Goal: Task Accomplishment & Management: Manage account settings

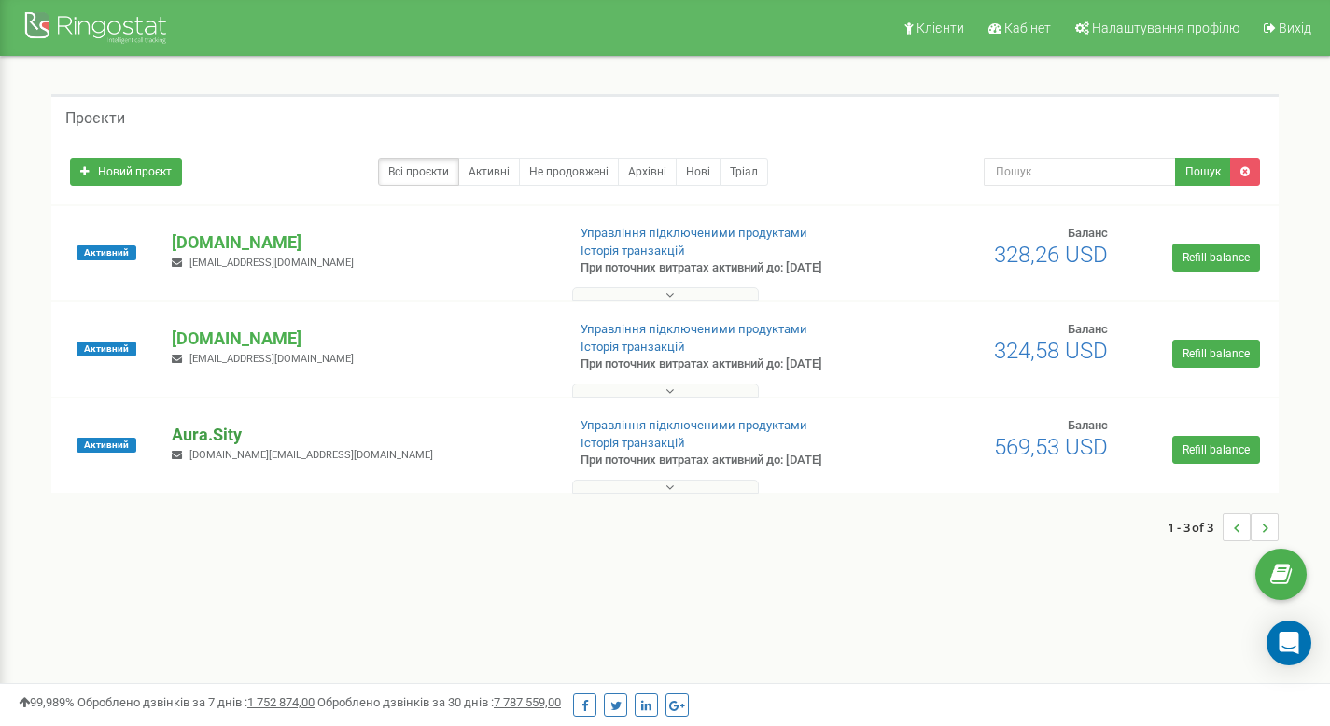
click at [230, 430] on p "Aura.Sity" at bounding box center [361, 435] width 378 height 24
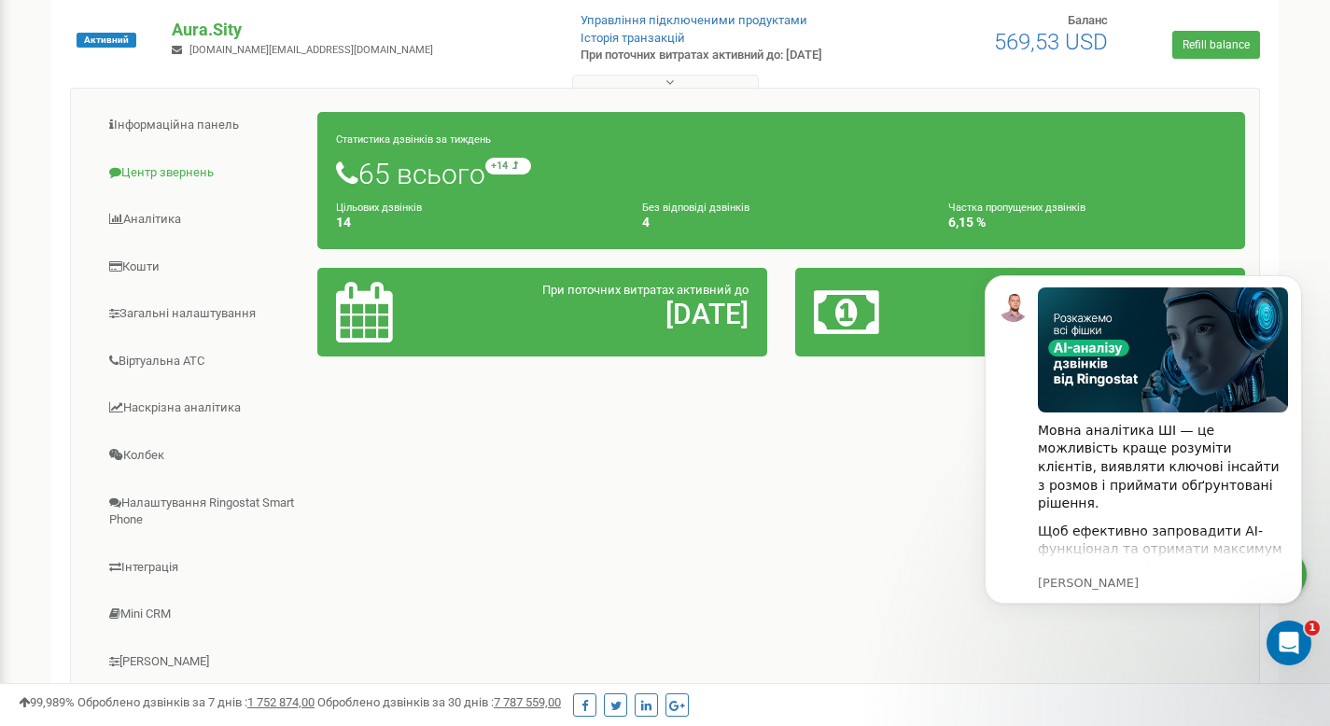
scroll to position [494, 0]
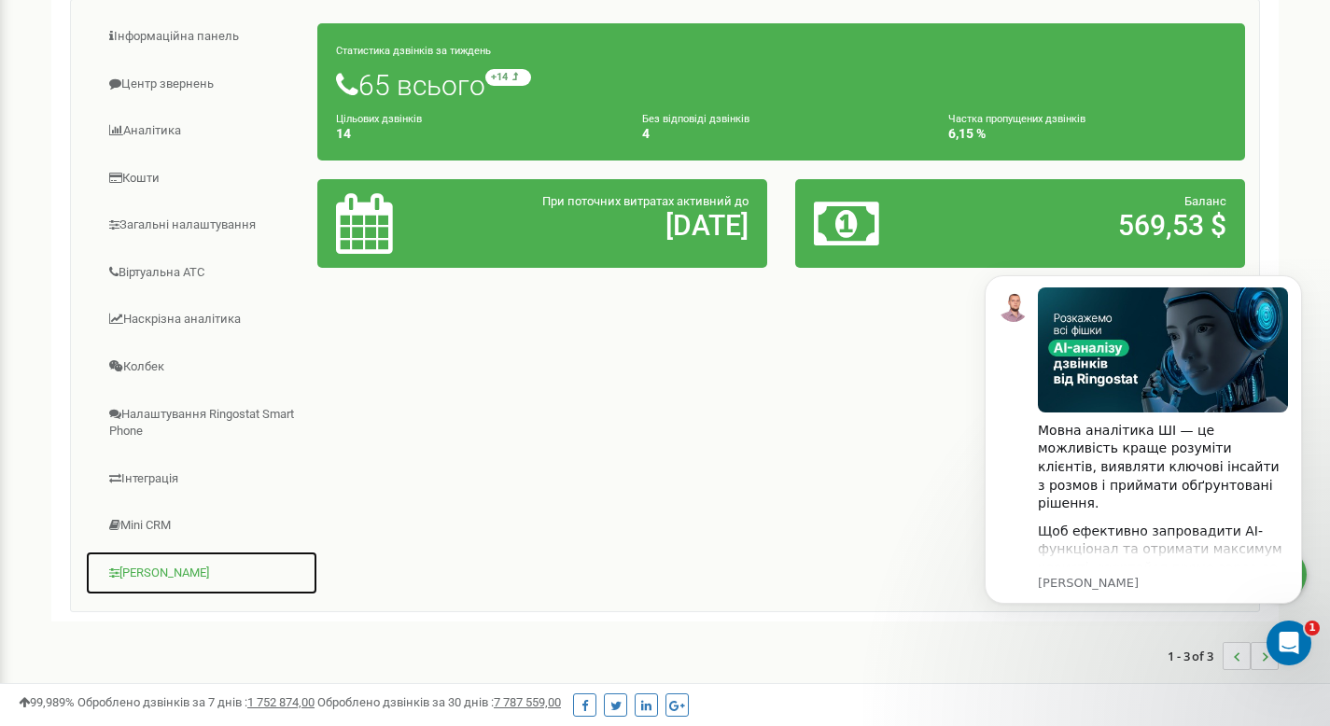
click at [146, 575] on link "[PERSON_NAME]" at bounding box center [201, 574] width 233 height 46
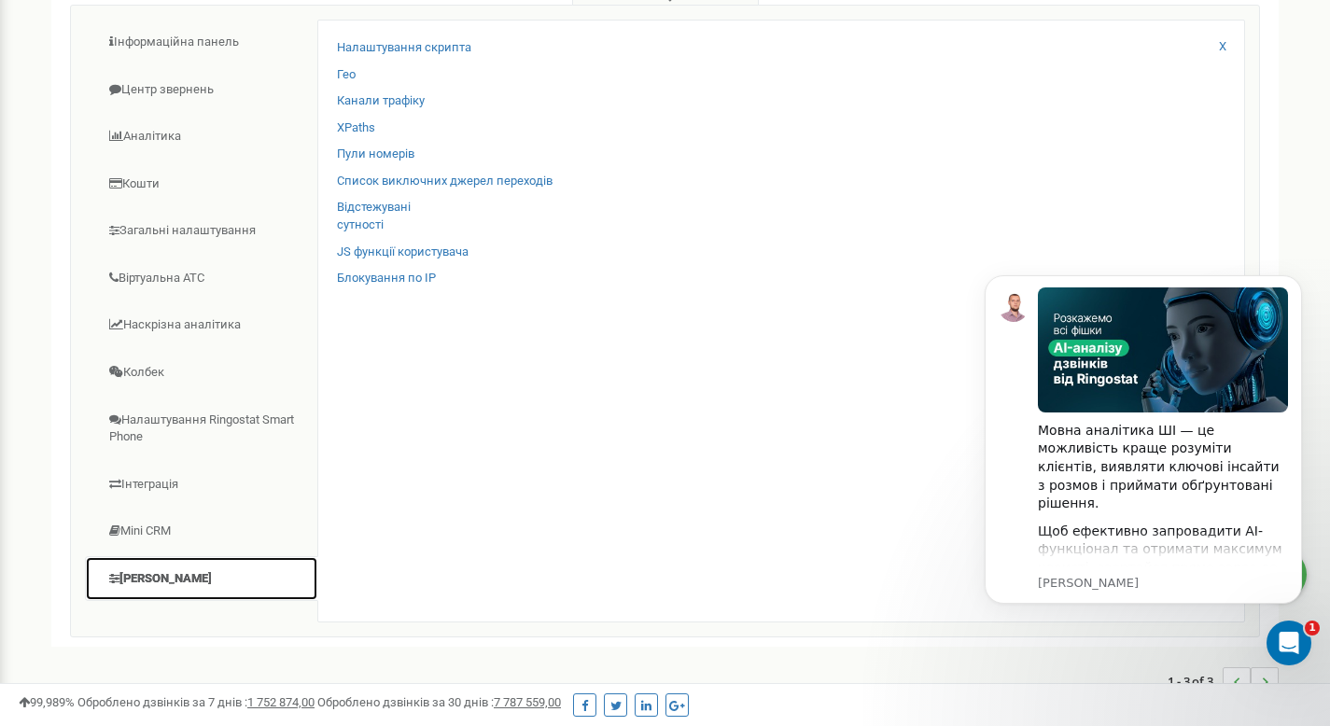
scroll to position [491, 0]
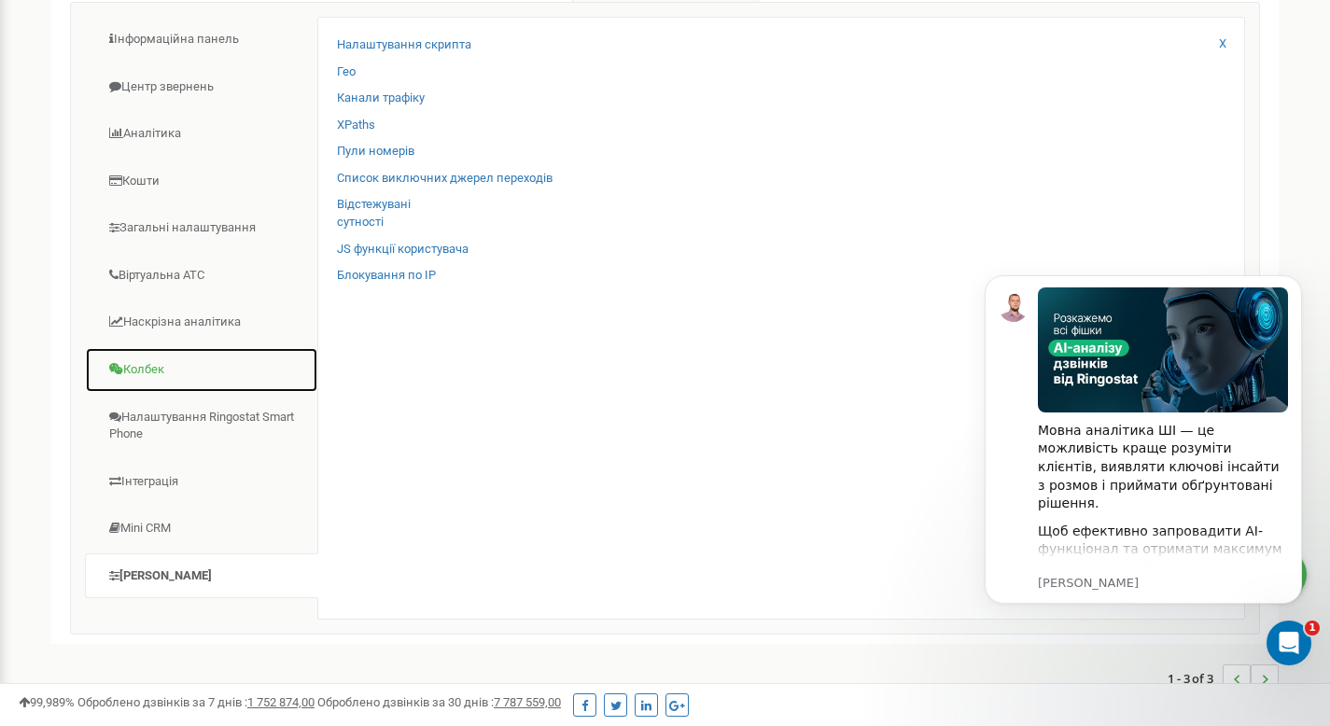
click at [164, 372] on link "Колбек" at bounding box center [201, 370] width 233 height 46
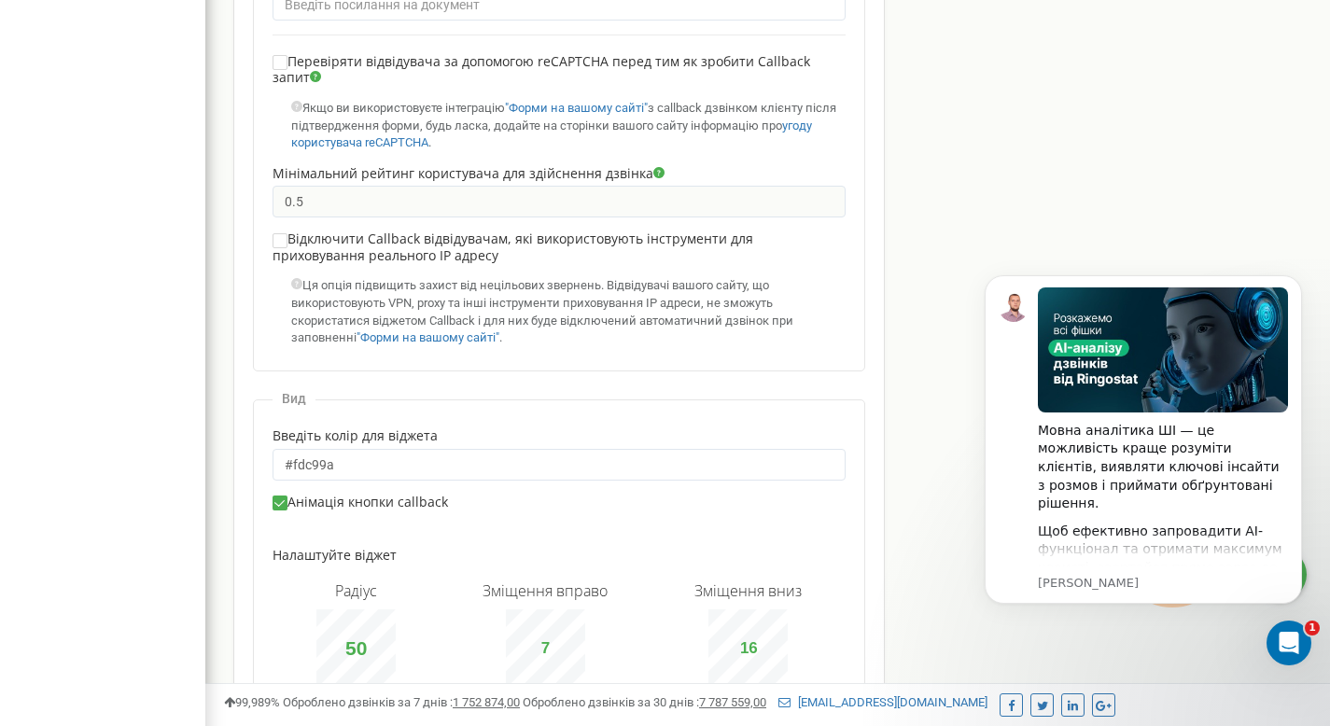
scroll to position [1274, 0]
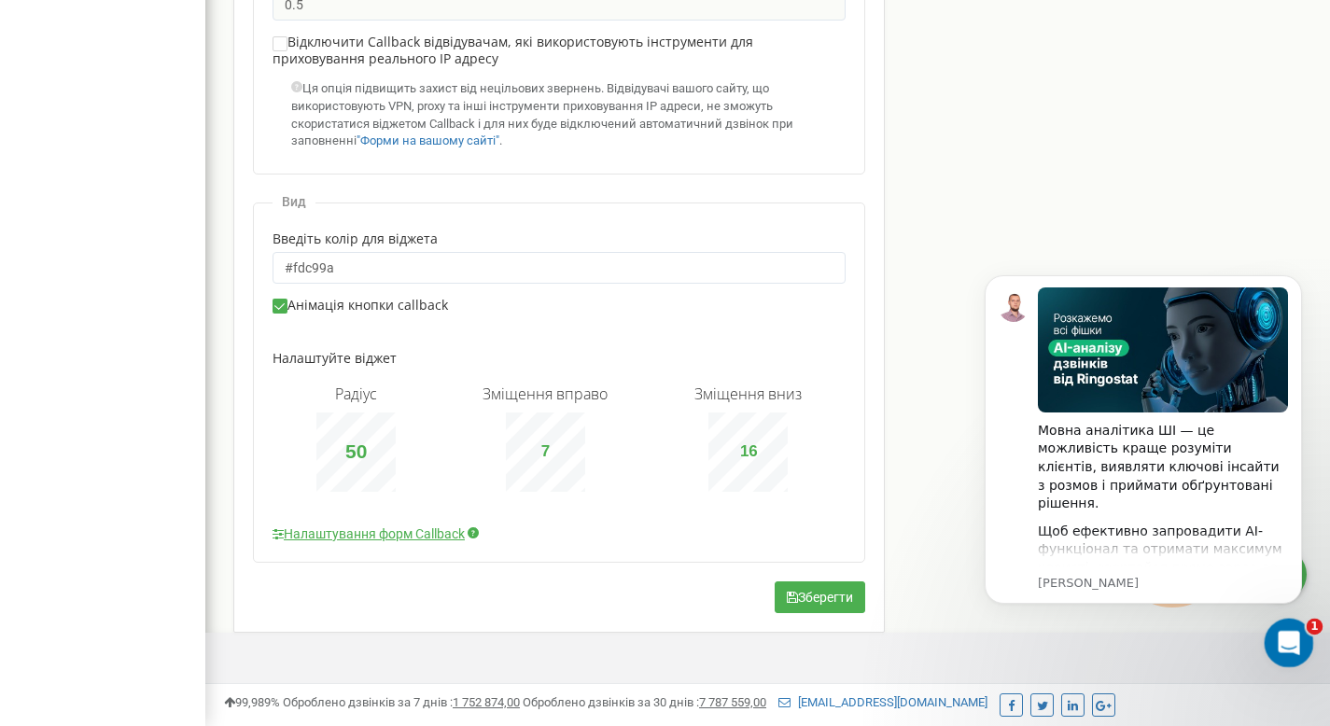
click at [1278, 632] on icon "Відкрити програму для спілкування Intercom" at bounding box center [1287, 641] width 31 height 31
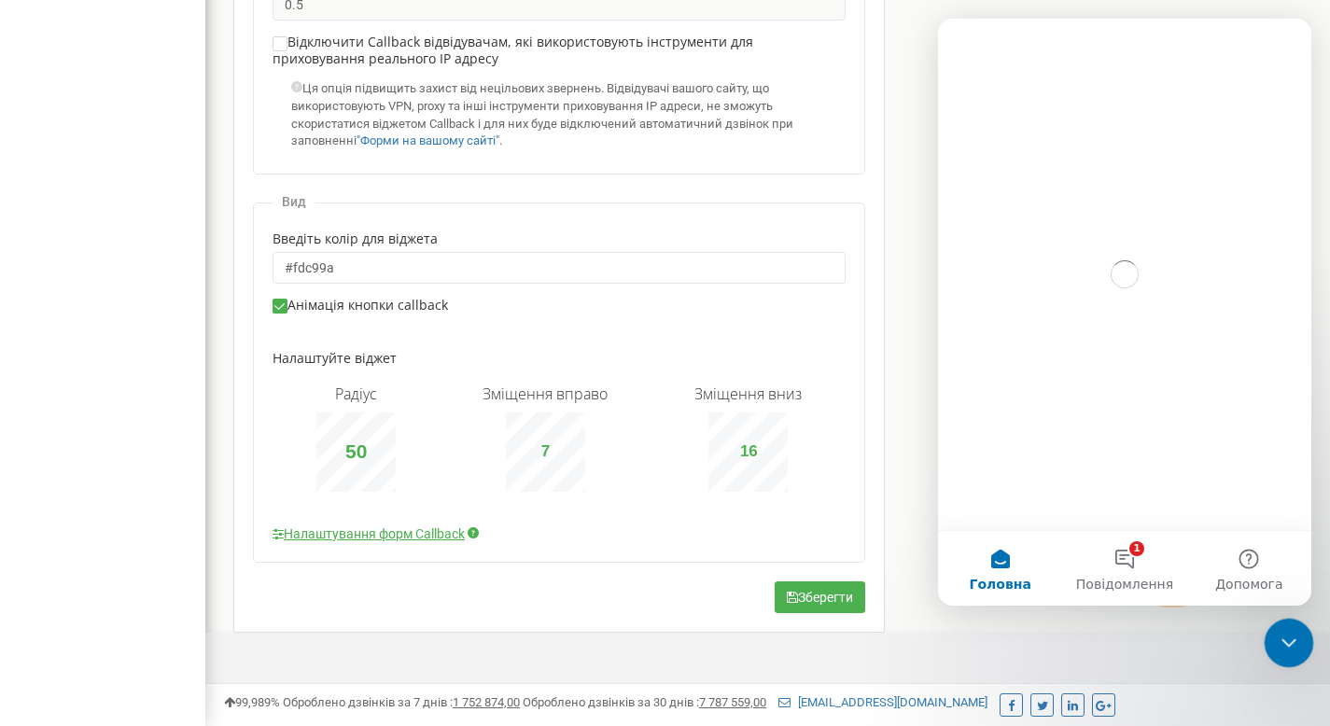
scroll to position [0, 0]
click at [1278, 632] on icon "Закрити програму для спілкування Intercom" at bounding box center [1286, 640] width 22 height 22
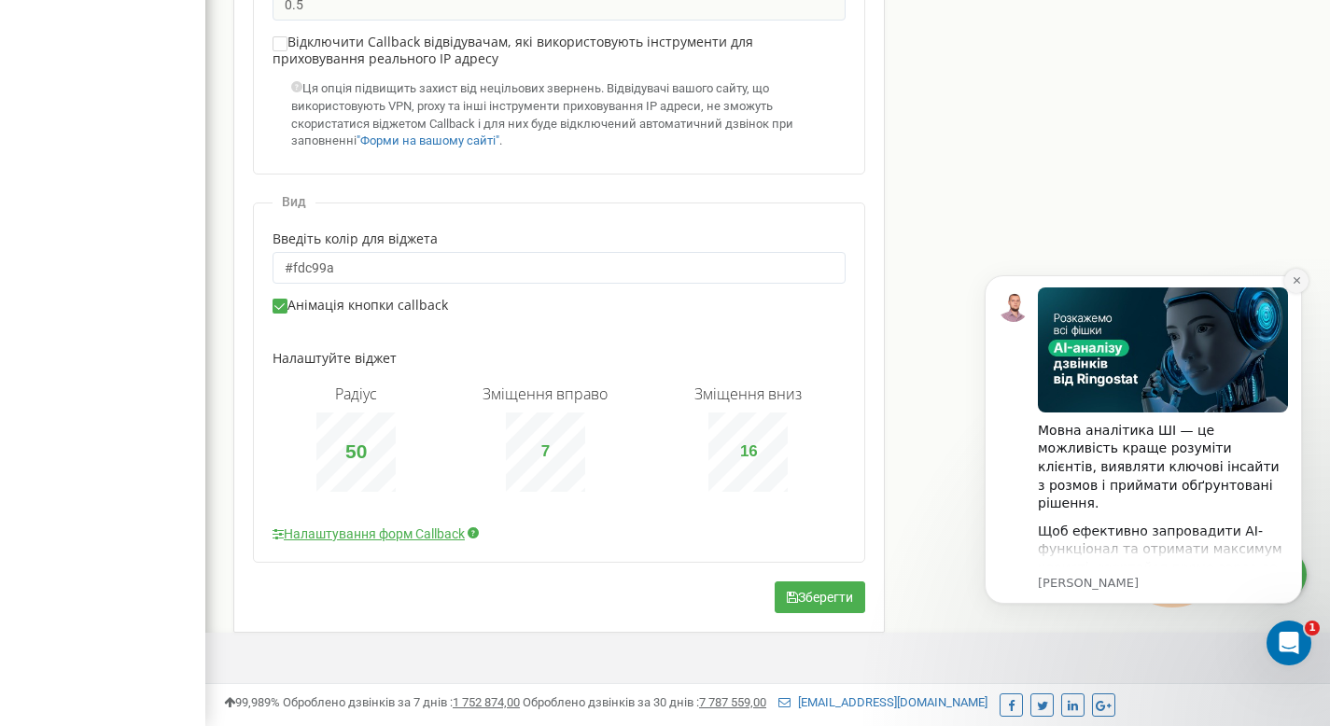
click at [1298, 285] on icon "Dismiss notification" at bounding box center [1297, 280] width 10 height 10
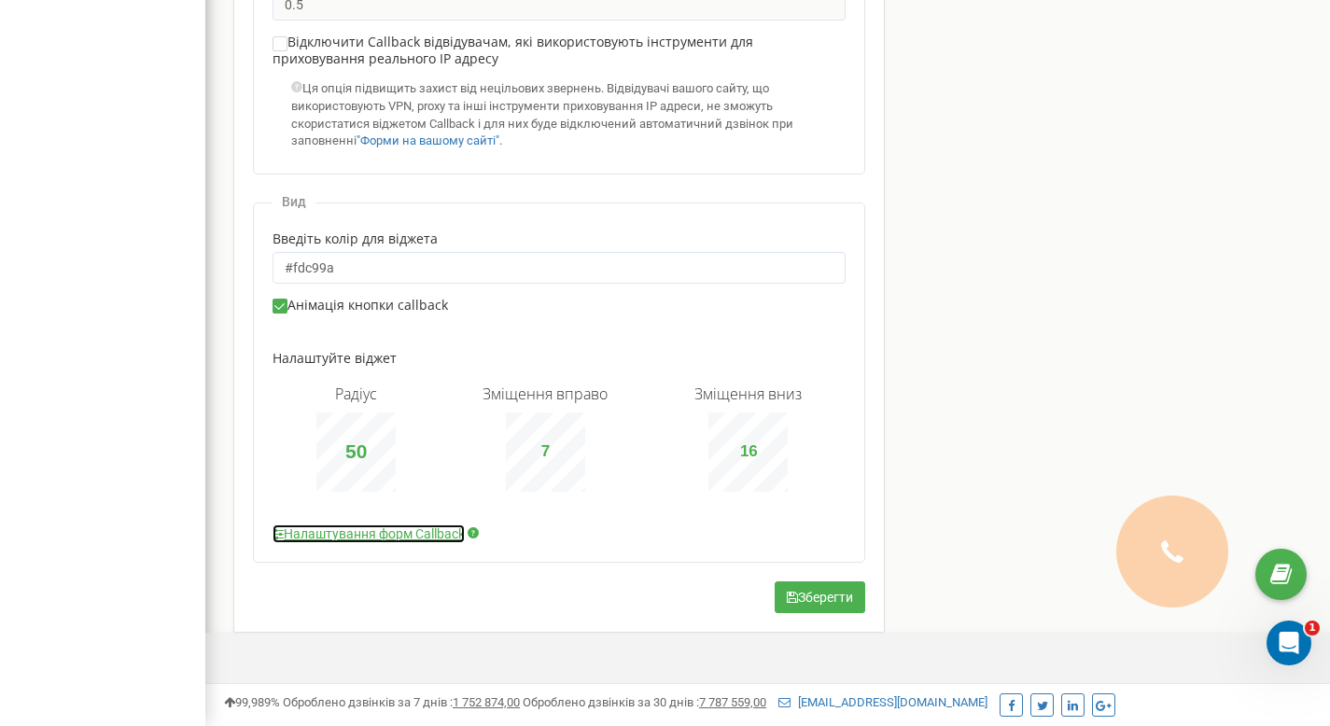
click at [432, 535] on link "Налаштування форм Callback" at bounding box center [369, 534] width 192 height 19
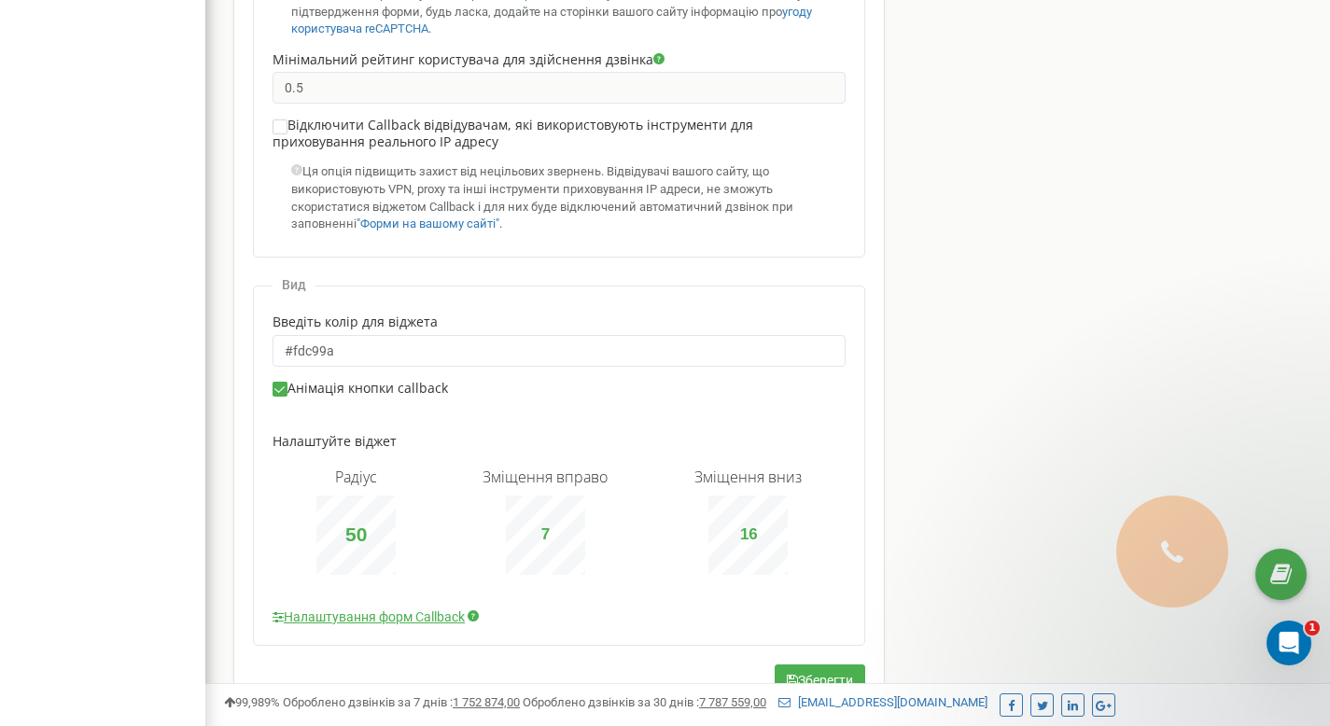
scroll to position [1274, 0]
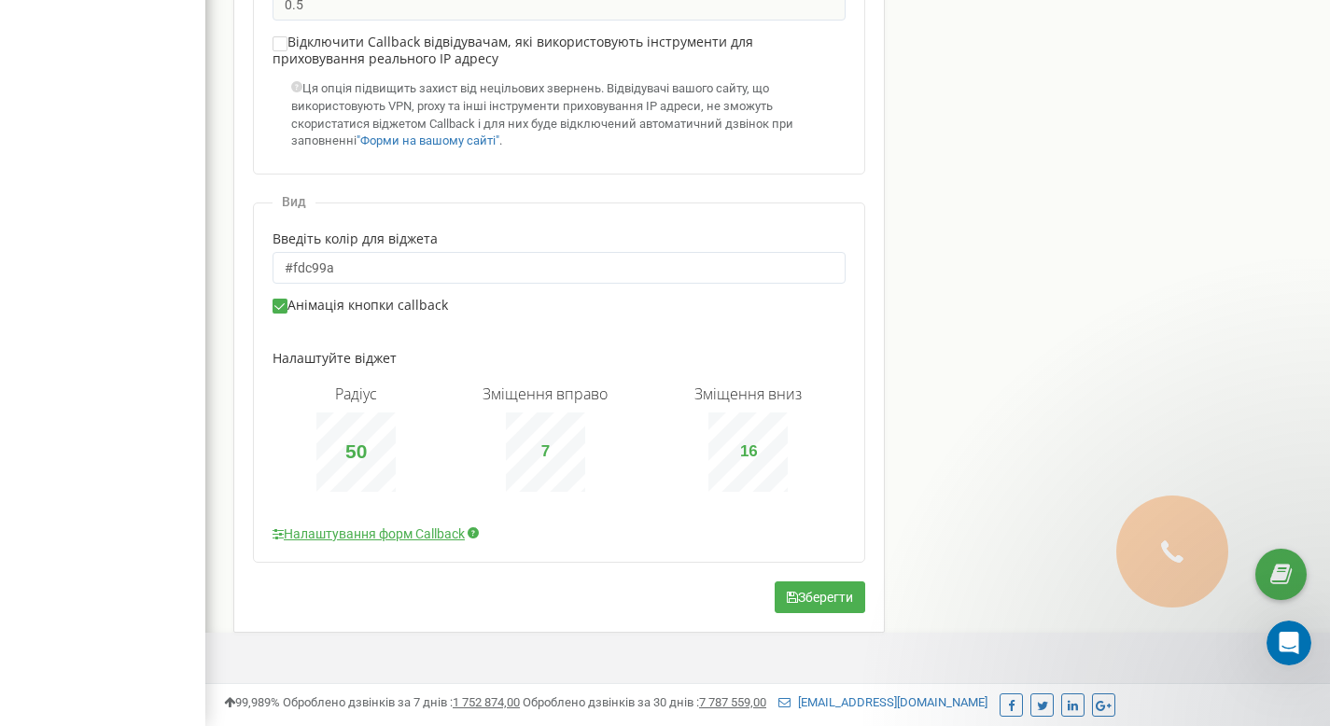
click at [545, 455] on input "7" at bounding box center [546, 452] width 43 height 26
click at [763, 448] on input "16" at bounding box center [748, 452] width 43 height 26
type input "1"
type input "7"
click at [830, 586] on button "Зберегти" at bounding box center [820, 598] width 91 height 32
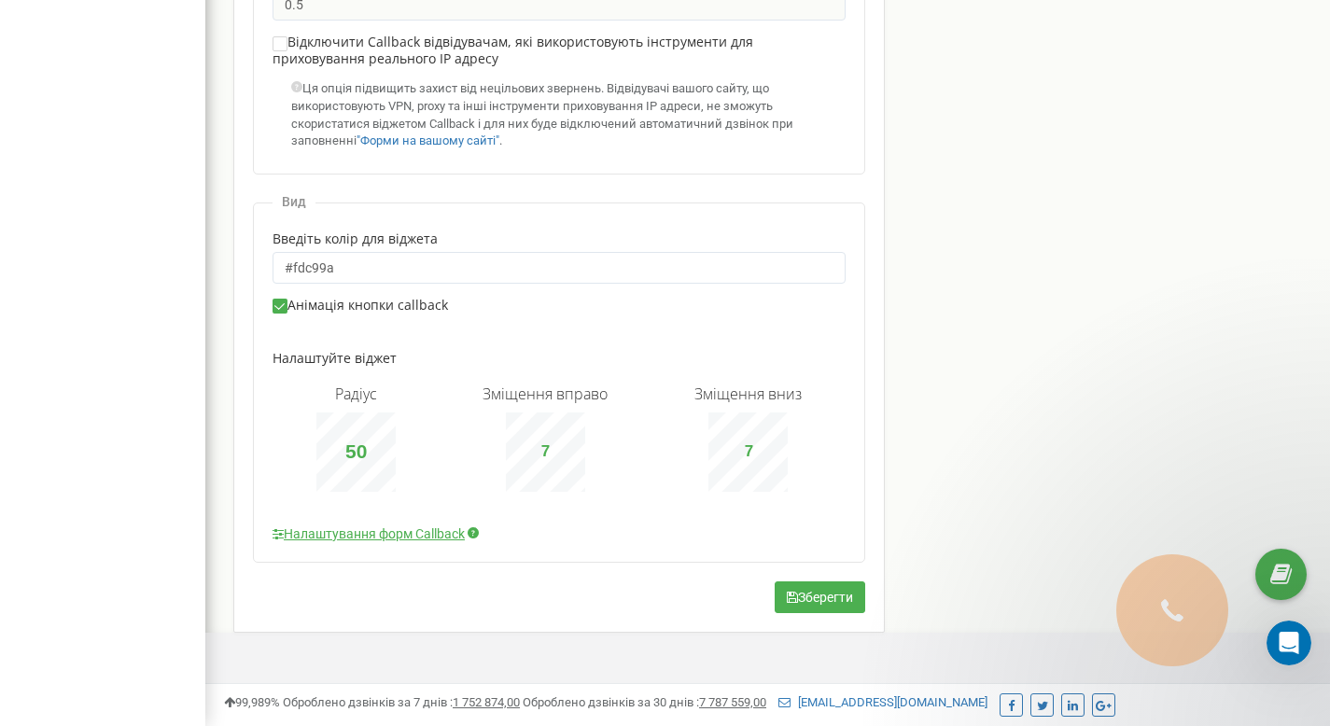
click at [546, 449] on input "7" at bounding box center [546, 452] width 43 height 26
type input "8"
type input "3"
click at [754, 448] on input "7" at bounding box center [748, 452] width 43 height 26
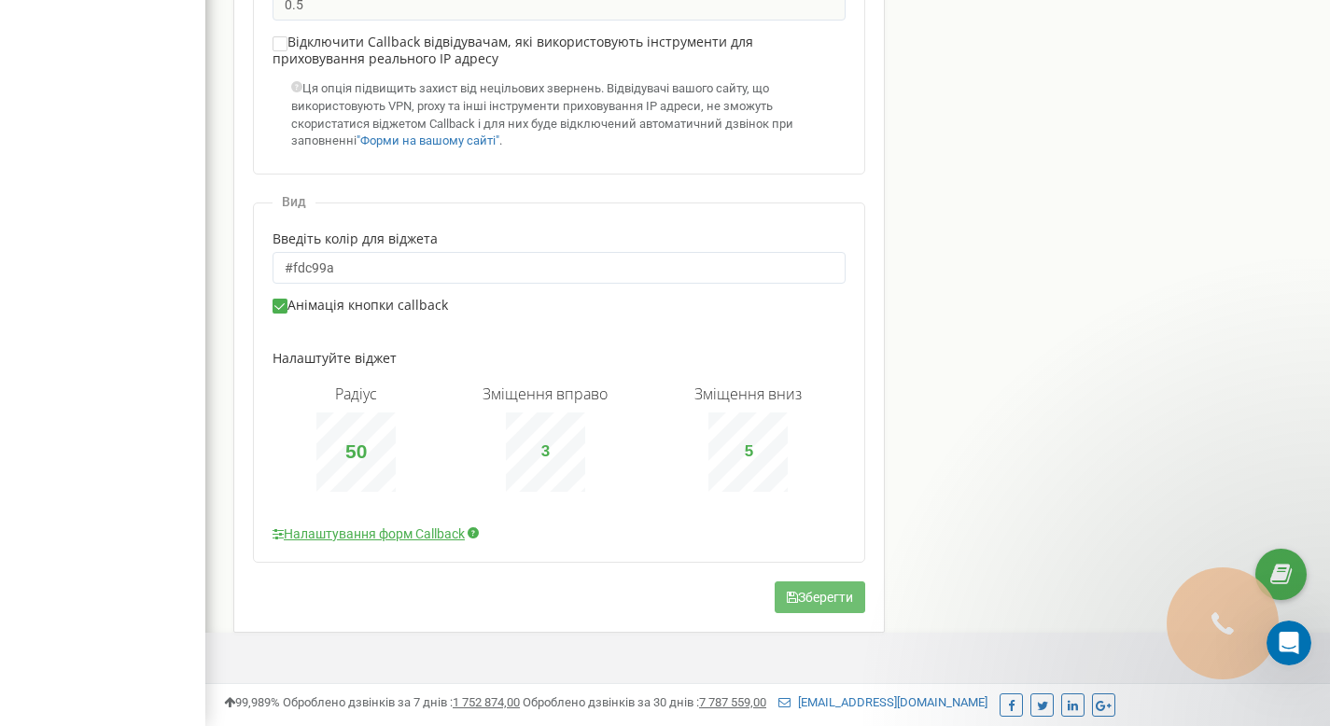
click at [819, 604] on button "Зберегти" at bounding box center [820, 598] width 91 height 32
click at [822, 615] on div "Зберегти" at bounding box center [559, 597] width 612 height 69
type input "0"
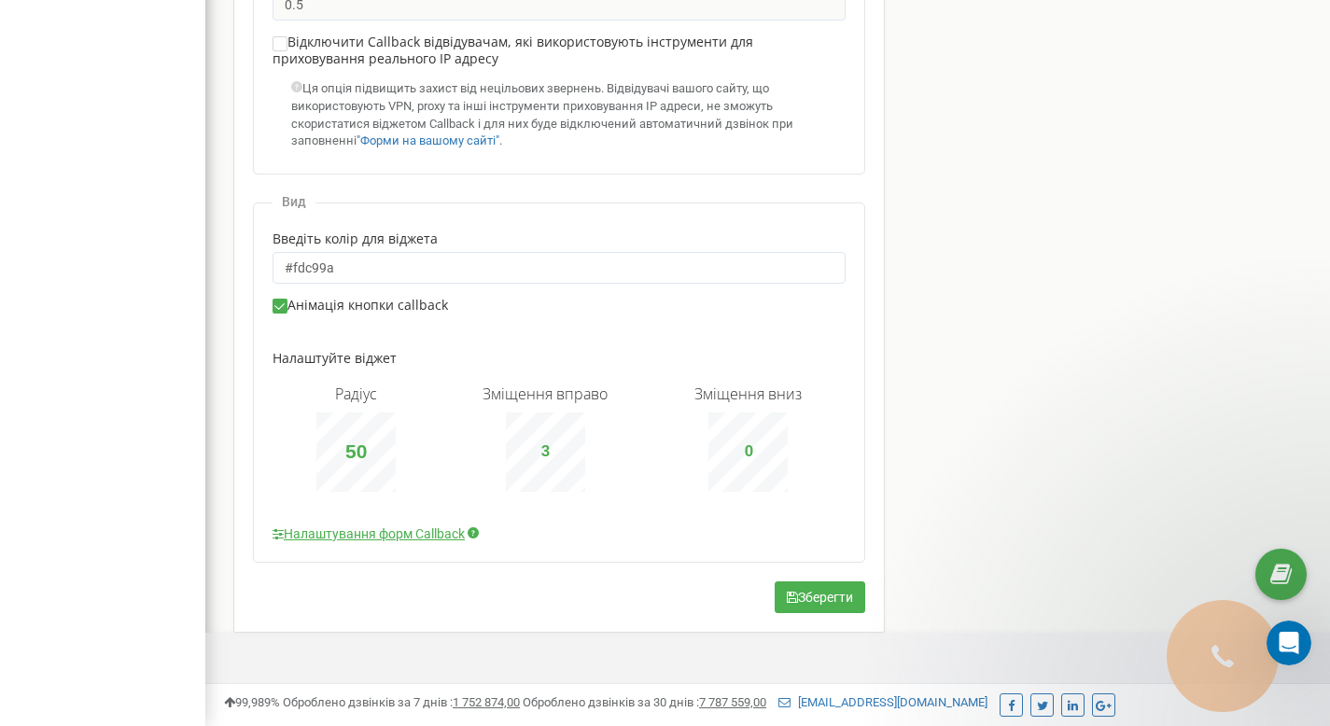
click at [556, 453] on input "3" at bounding box center [546, 452] width 43 height 26
type input "2"
click at [760, 452] on input "0" at bounding box center [748, 452] width 43 height 26
type input "1"
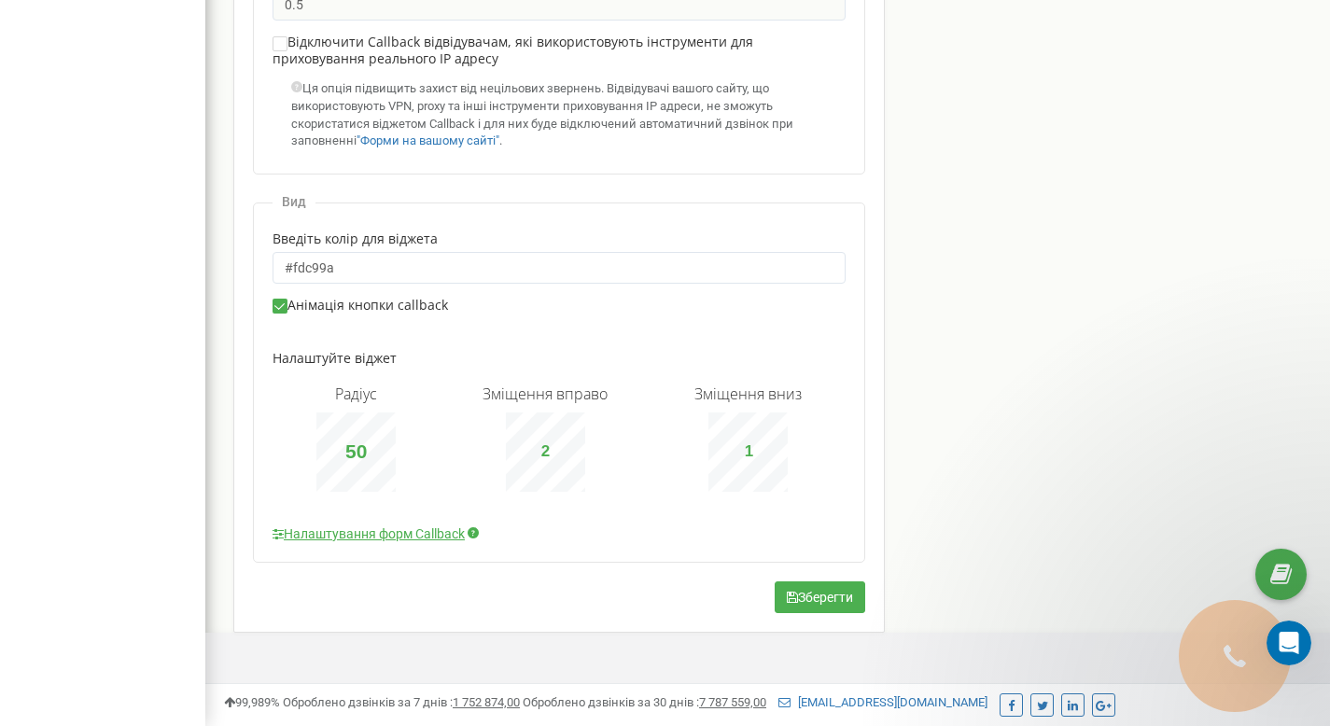
click at [554, 457] on input "2" at bounding box center [546, 452] width 43 height 26
type input "1"
click at [806, 599] on button "Зберегти" at bounding box center [820, 598] width 91 height 32
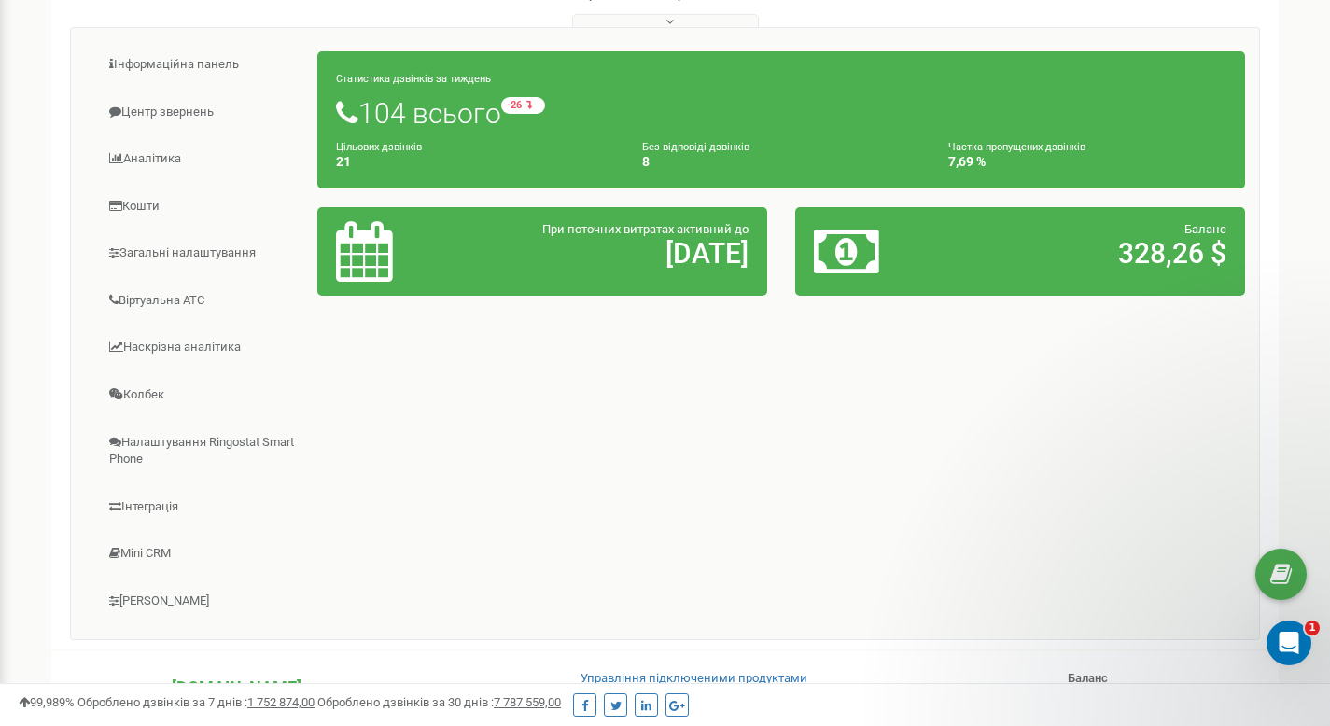
scroll to position [307, 0]
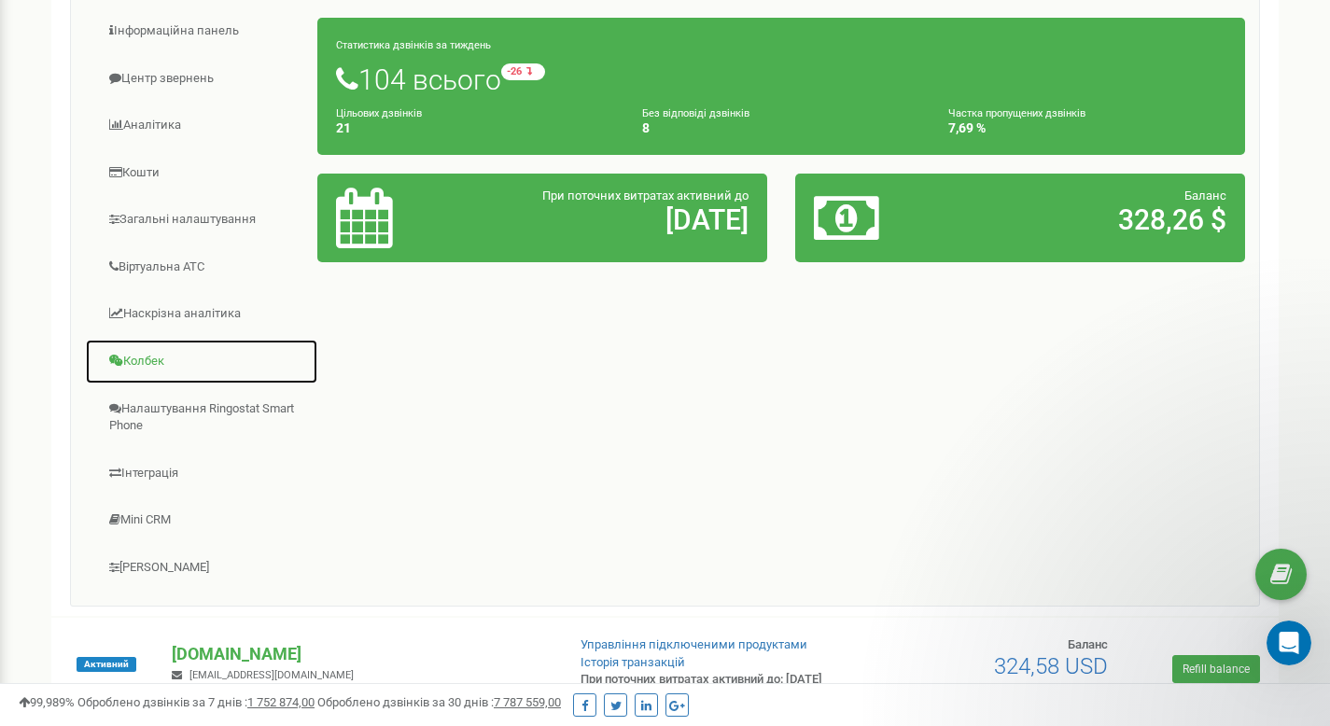
click at [155, 364] on link "Колбек" at bounding box center [201, 362] width 233 height 46
